Goal: Task Accomplishment & Management: Use online tool/utility

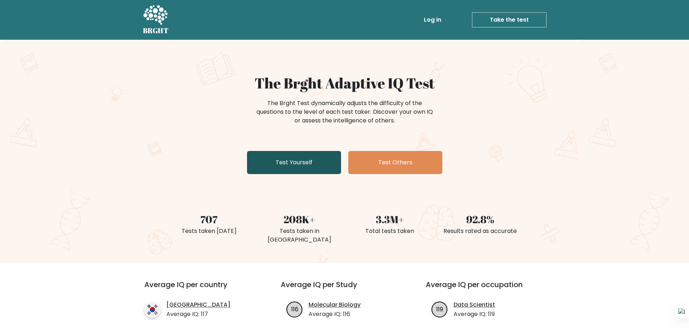
click at [294, 164] on link "Test Yourself" at bounding box center [294, 162] width 94 height 23
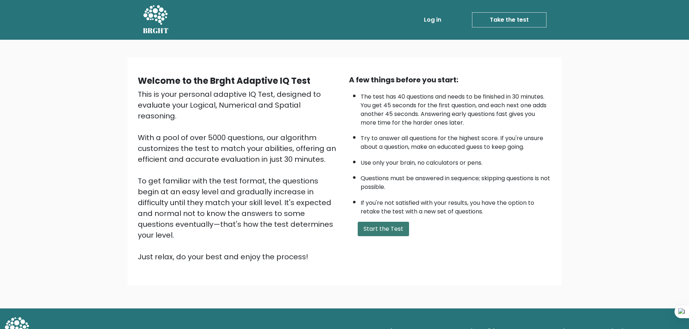
click at [391, 232] on button "Start the Test" at bounding box center [383, 229] width 51 height 14
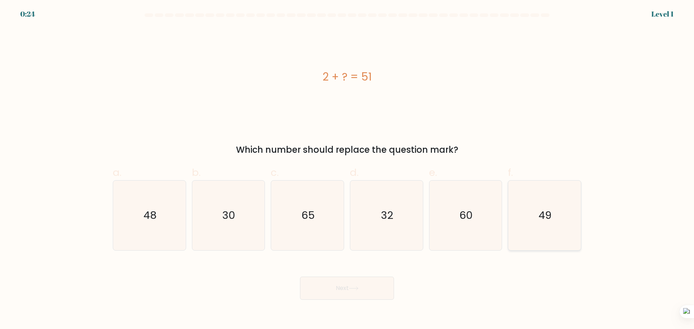
click at [538, 204] on icon "49" at bounding box center [545, 216] width 70 height 70
click at [347, 170] on input "f. 49" at bounding box center [347, 167] width 0 height 5
radio input "true"
click at [334, 291] on button "Next" at bounding box center [347, 288] width 94 height 23
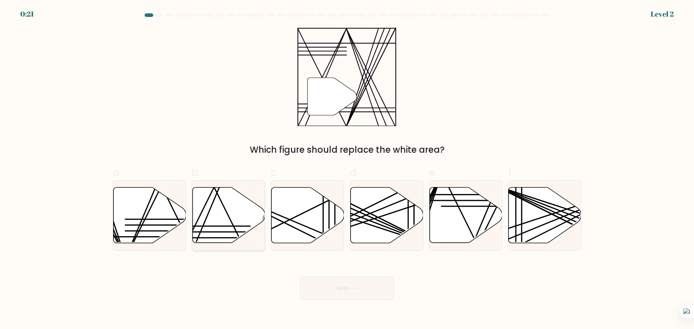
click at [226, 221] on icon at bounding box center [228, 215] width 73 height 56
click at [347, 170] on input "b." at bounding box center [347, 167] width 0 height 5
radio input "true"
click at [351, 295] on button "Next" at bounding box center [347, 288] width 94 height 23
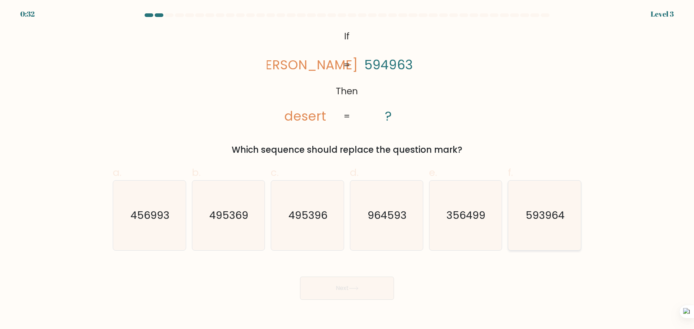
click at [542, 223] on icon "593964" at bounding box center [545, 216] width 70 height 70
click at [347, 170] on input "f. 593964" at bounding box center [347, 167] width 0 height 5
radio input "true"
click at [354, 290] on icon at bounding box center [354, 289] width 10 height 4
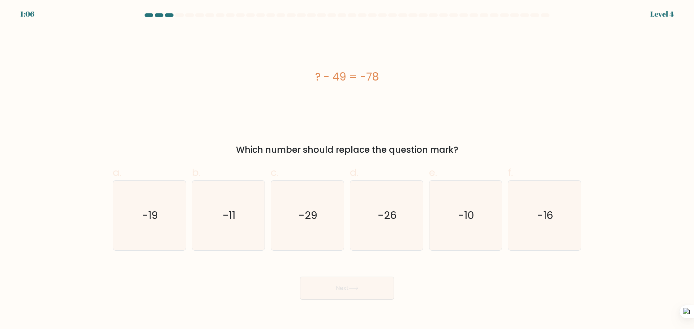
drag, startPoint x: 313, startPoint y: 74, endPoint x: 391, endPoint y: 76, distance: 77.4
click at [391, 76] on div "? - 49 = -78" at bounding box center [347, 77] width 469 height 16
click at [406, 77] on div "? - 49 = -78" at bounding box center [347, 77] width 469 height 16
drag, startPoint x: 317, startPoint y: 76, endPoint x: 390, endPoint y: 76, distance: 73.0
click at [390, 76] on div "? - 49 = -78" at bounding box center [347, 77] width 469 height 16
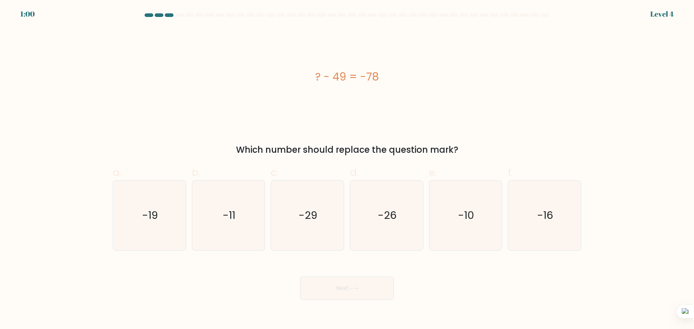
copy div "? - 49 = -78"
click at [314, 219] on text "-29" at bounding box center [308, 215] width 19 height 14
click at [347, 170] on input "c. -29" at bounding box center [347, 167] width 0 height 5
radio input "true"
click at [340, 286] on button "Next" at bounding box center [347, 288] width 94 height 23
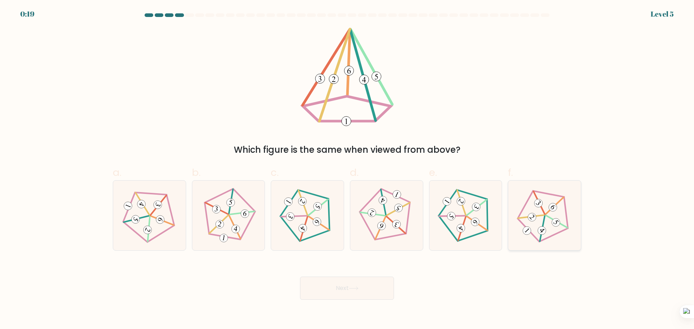
click at [553, 214] on icon at bounding box center [545, 216] width 56 height 56
click at [347, 170] on input "f." at bounding box center [347, 167] width 0 height 5
radio input "true"
click at [336, 290] on button "Next" at bounding box center [347, 288] width 94 height 23
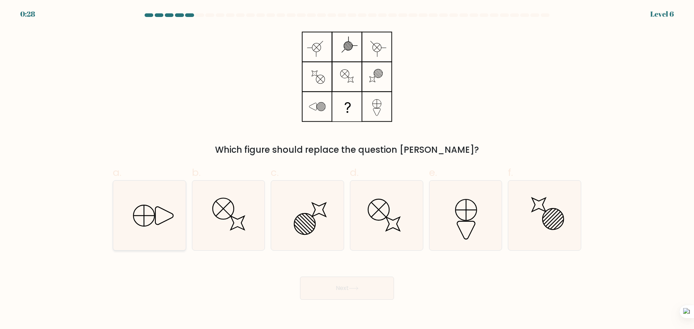
click at [162, 218] on icon at bounding box center [150, 216] width 70 height 70
click at [347, 170] on input "a." at bounding box center [347, 167] width 0 height 5
radio input "true"
click at [338, 293] on button "Next" at bounding box center [347, 288] width 94 height 23
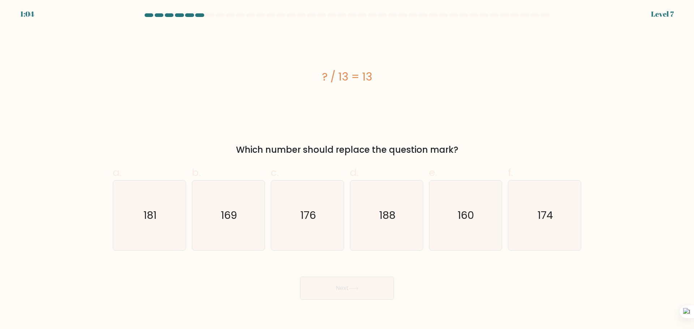
drag, startPoint x: 323, startPoint y: 78, endPoint x: 376, endPoint y: 78, distance: 52.8
click at [376, 78] on div "? / 13 = 13" at bounding box center [347, 77] width 469 height 16
copy div "? / 13 = 13"
click at [240, 215] on icon "169" at bounding box center [228, 216] width 70 height 70
click at [347, 170] on input "b. 169" at bounding box center [347, 167] width 0 height 5
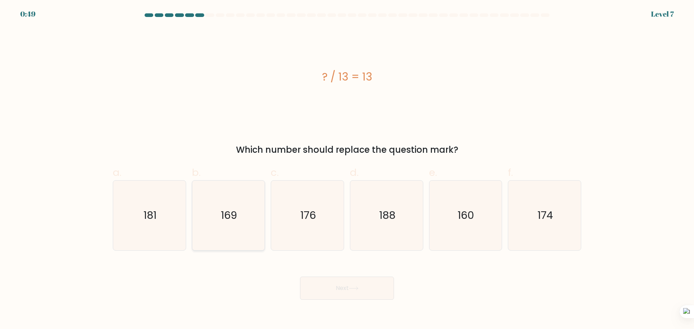
radio input "true"
click at [360, 292] on button "Next" at bounding box center [347, 288] width 94 height 23
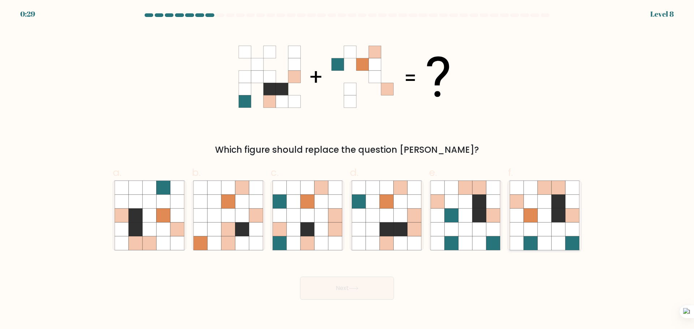
click at [569, 213] on icon at bounding box center [572, 216] width 14 height 14
click at [347, 170] on input "f." at bounding box center [347, 167] width 0 height 5
radio input "true"
click at [359, 288] on icon at bounding box center [354, 289] width 10 height 4
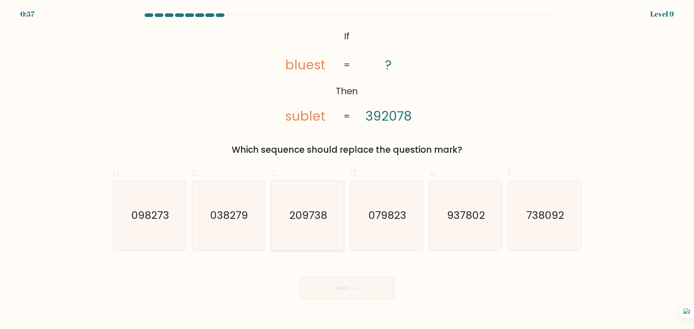
click at [316, 205] on icon "209738" at bounding box center [308, 216] width 70 height 70
click at [347, 170] on input "c. 209738" at bounding box center [347, 167] width 0 height 5
radio input "true"
click at [351, 294] on button "Next" at bounding box center [347, 288] width 94 height 23
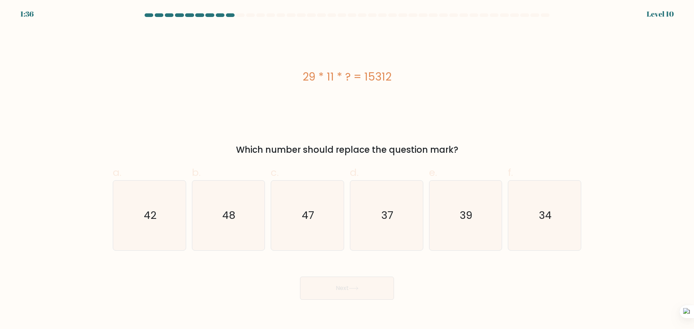
drag, startPoint x: 304, startPoint y: 76, endPoint x: 402, endPoint y: 76, distance: 98.7
click at [402, 76] on div "29 * 11 * ? = 15312" at bounding box center [347, 77] width 469 height 16
copy div "29 * 11 * ? = 15312"
click at [243, 216] on icon "48" at bounding box center [228, 216] width 70 height 70
click at [347, 170] on input "b. 48" at bounding box center [347, 167] width 0 height 5
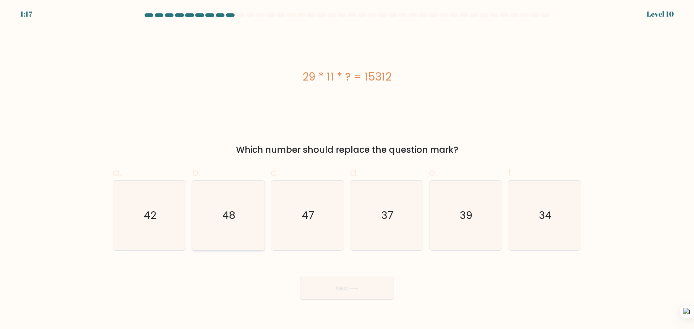
radio input "true"
click at [348, 285] on button "Next" at bounding box center [347, 288] width 94 height 23
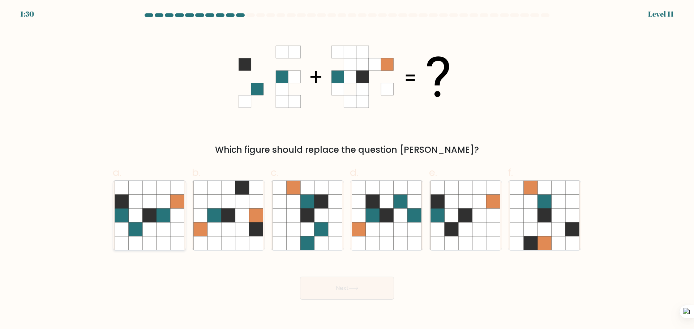
click at [157, 201] on icon at bounding box center [164, 201] width 14 height 14
click at [347, 170] on input "a." at bounding box center [347, 167] width 0 height 5
radio input "true"
click at [362, 286] on button "Next" at bounding box center [347, 288] width 94 height 23
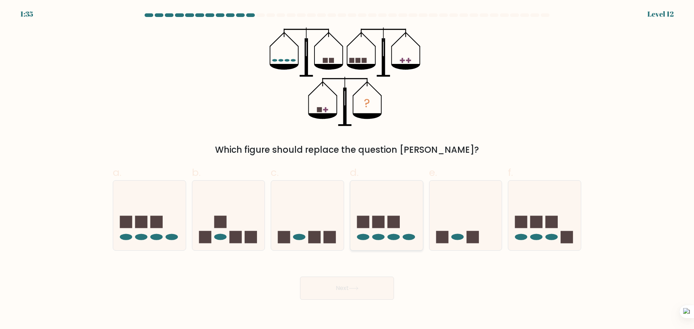
click at [388, 205] on icon at bounding box center [386, 215] width 73 height 60
click at [347, 170] on input "d." at bounding box center [347, 167] width 0 height 5
radio input "true"
click at [347, 286] on button "Next" at bounding box center [347, 288] width 94 height 23
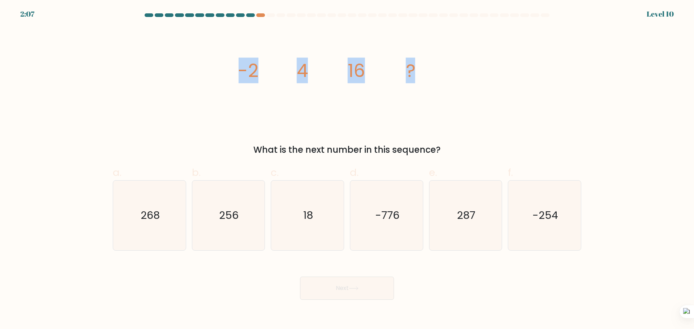
drag, startPoint x: 237, startPoint y: 68, endPoint x: 456, endPoint y: 61, distance: 218.8
click at [456, 61] on div "image/svg+xml -2 4 16 ? What is the next number in this sequence?" at bounding box center [346, 91] width 477 height 129
copy g "-2 4 16 ?"
click at [236, 215] on text "256" at bounding box center [229, 215] width 20 height 14
click at [347, 170] on input "b. 256" at bounding box center [347, 167] width 0 height 5
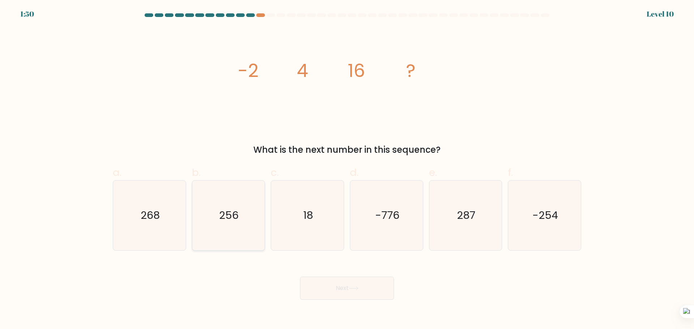
radio input "true"
click at [371, 290] on button "Next" at bounding box center [347, 288] width 94 height 23
